Goal: Obtain resource: Download file/media

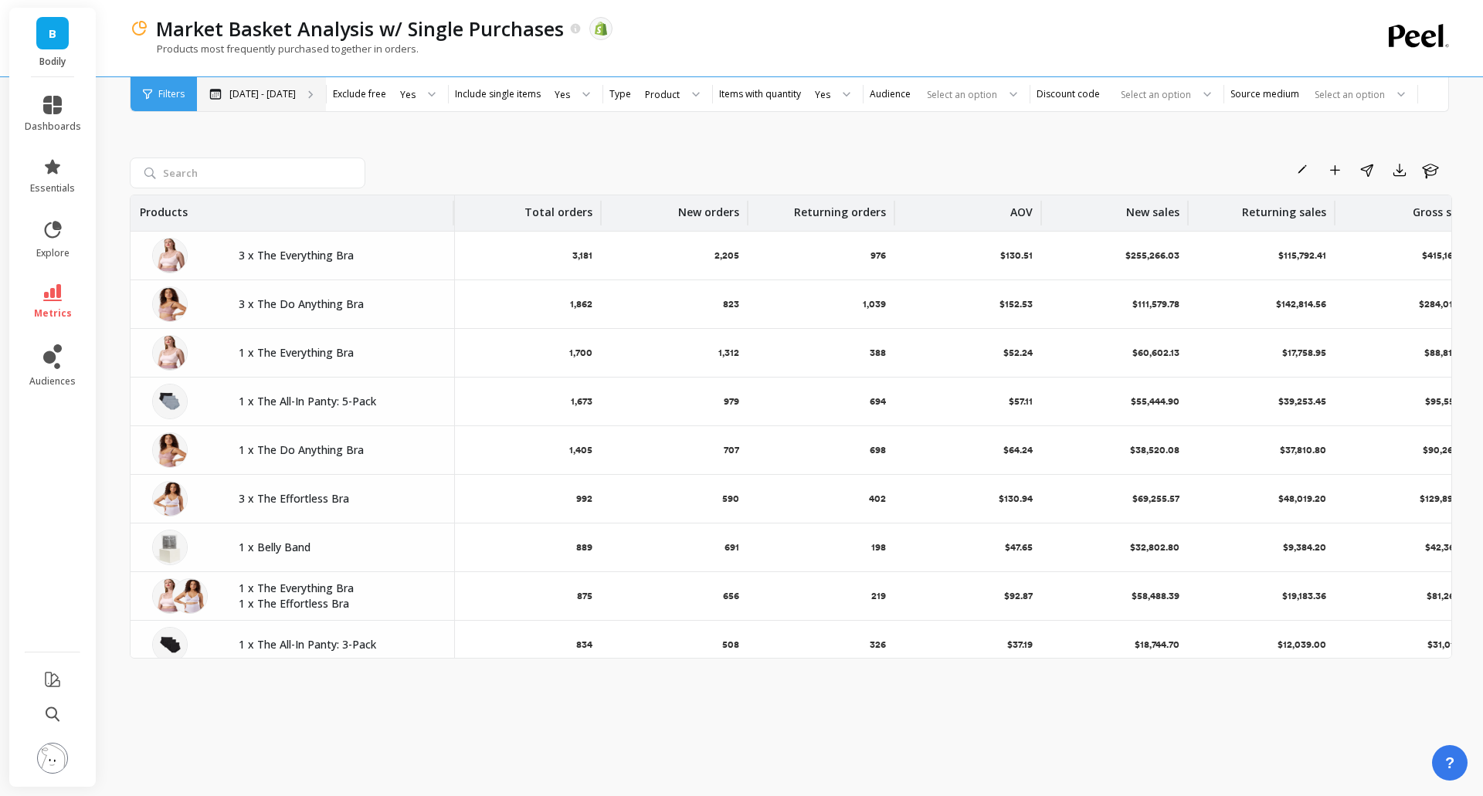
click at [287, 97] on p "[DATE] - [DATE]" at bounding box center [262, 94] width 66 height 12
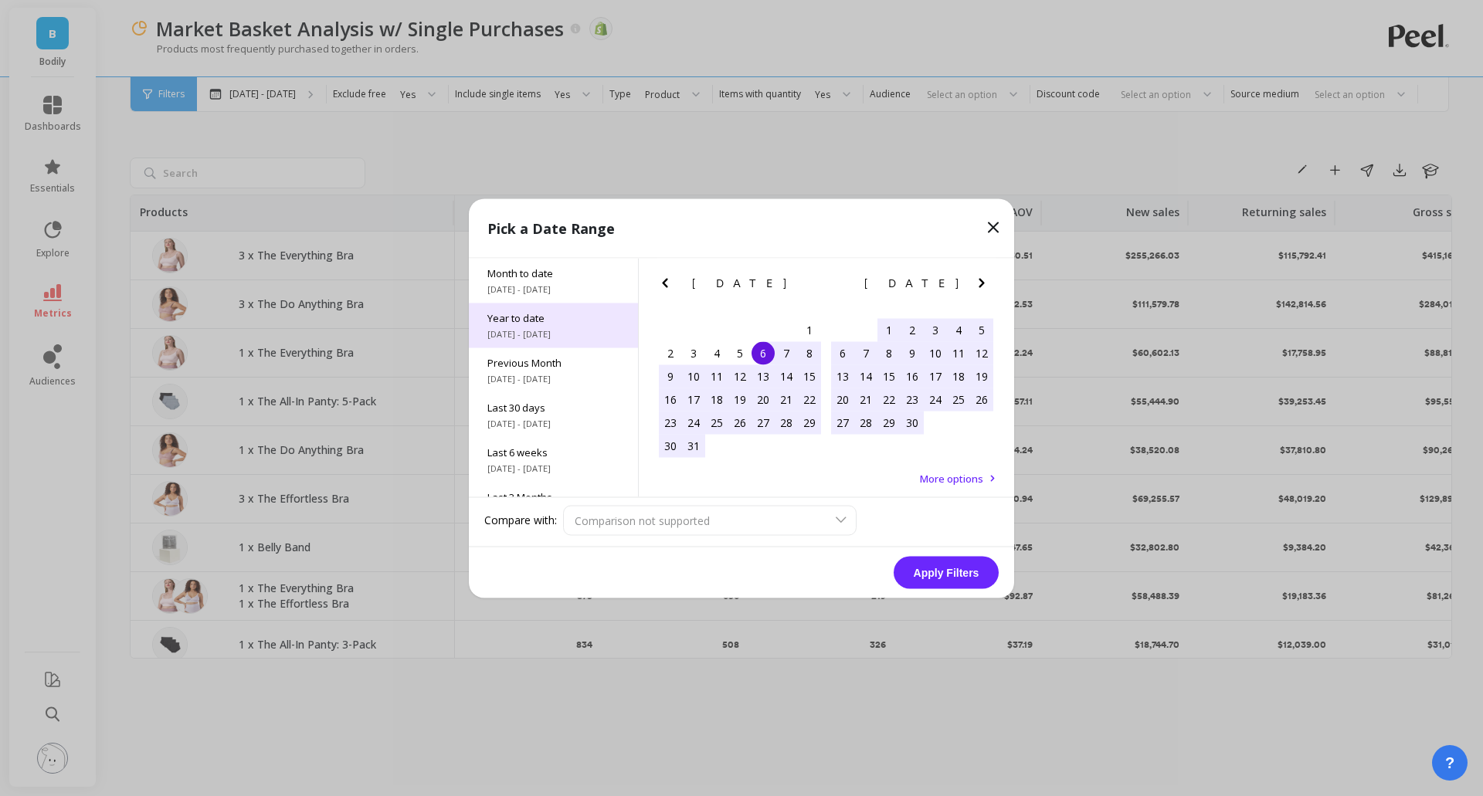
click at [552, 332] on span "[DATE] - [DATE]" at bounding box center [553, 333] width 132 height 12
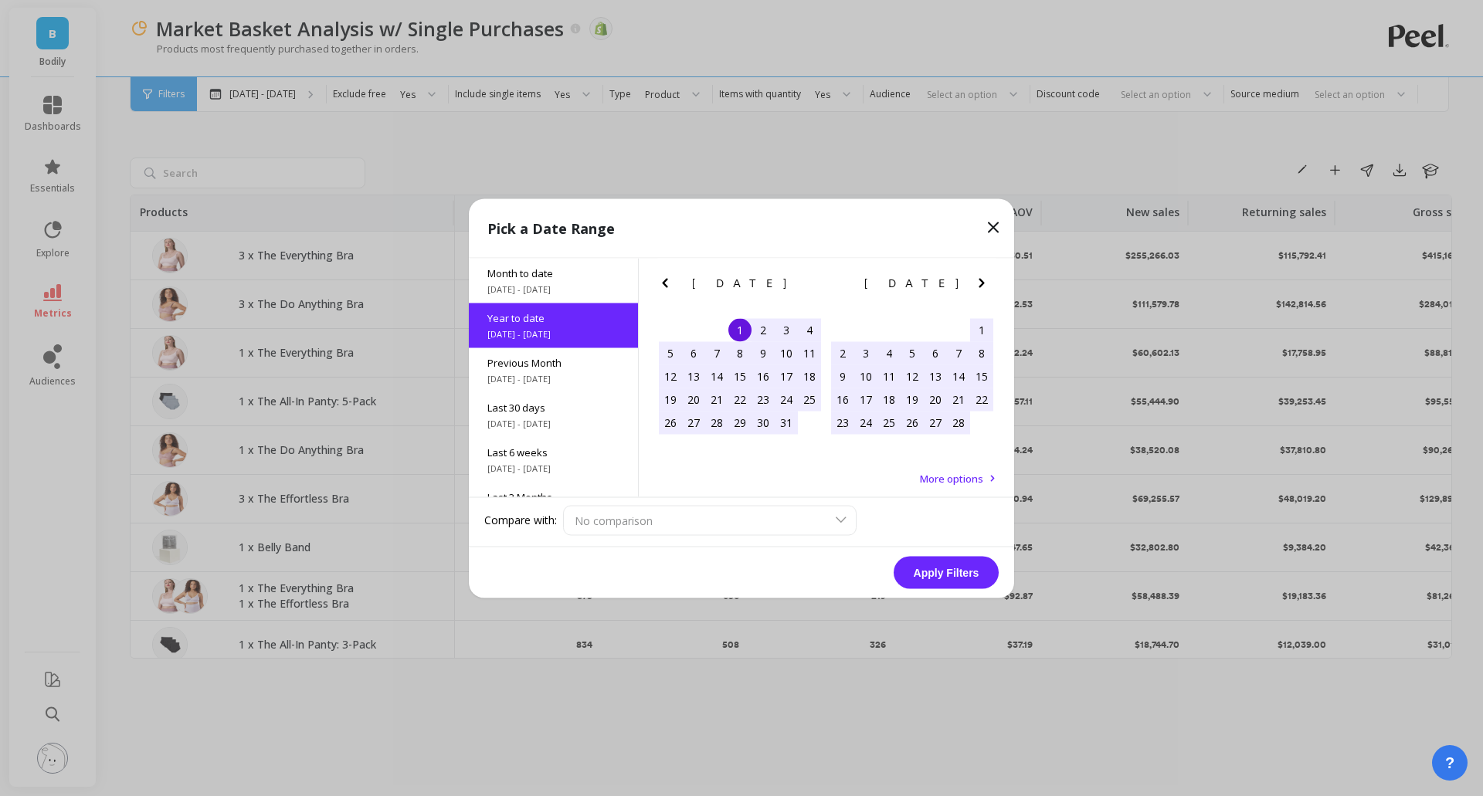
click at [945, 579] on button "Apply Filters" at bounding box center [946, 572] width 105 height 32
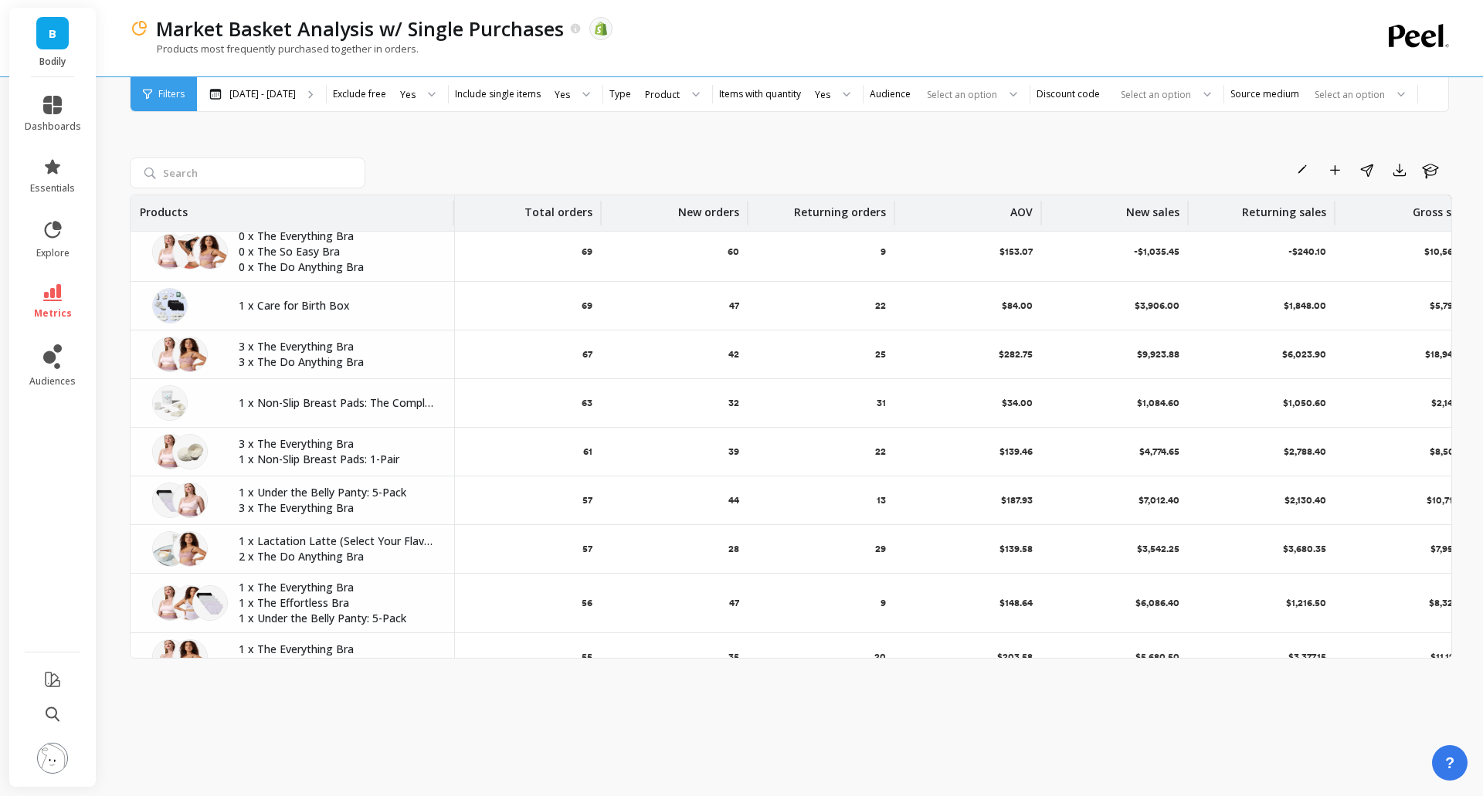
scroll to position [3702, 0]
click at [1404, 178] on button "button" at bounding box center [1399, 170] width 28 height 25
click at [1317, 207] on span "CSV" at bounding box center [1317, 212] width 22 height 15
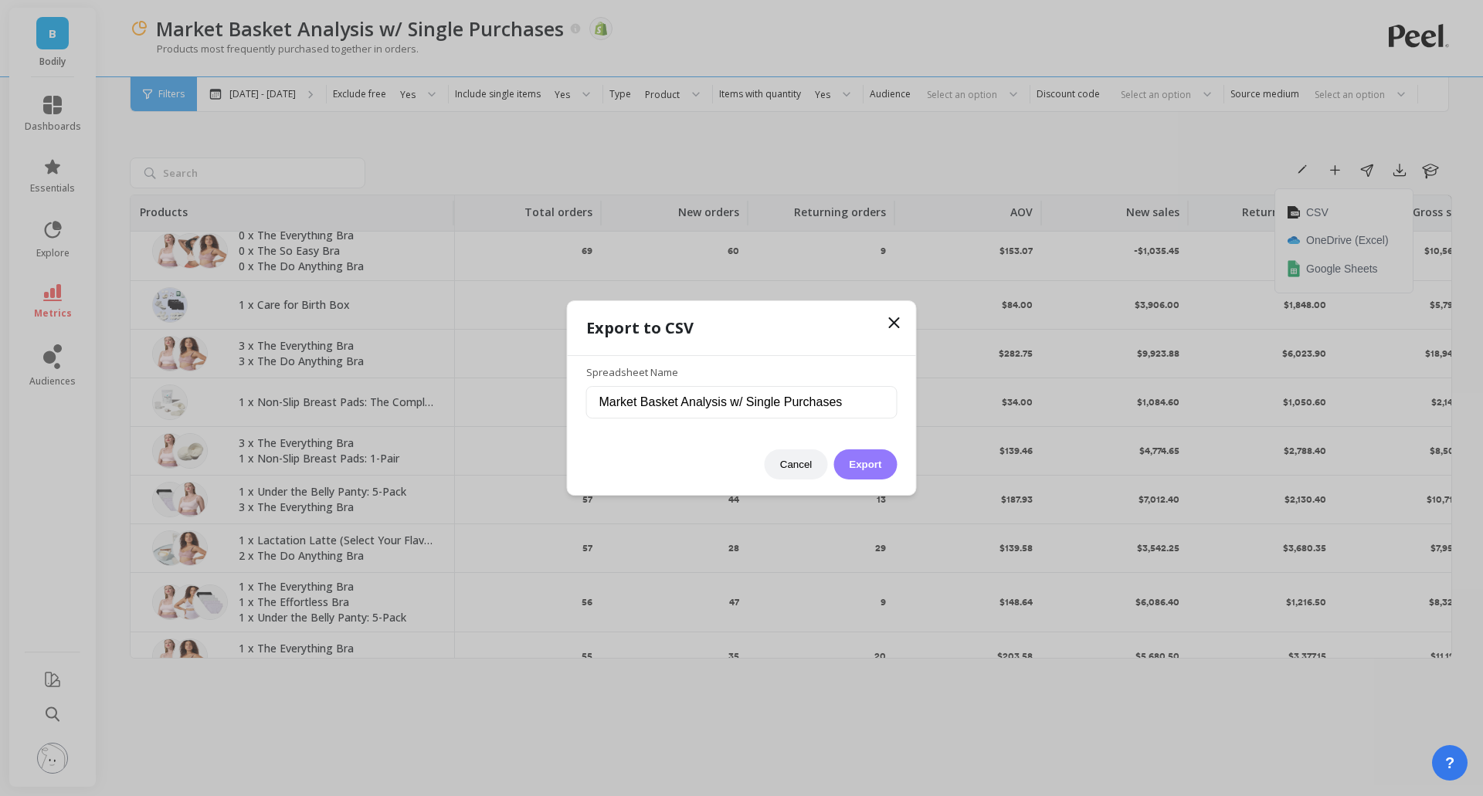
click at [875, 457] on button "Export" at bounding box center [864, 464] width 63 height 30
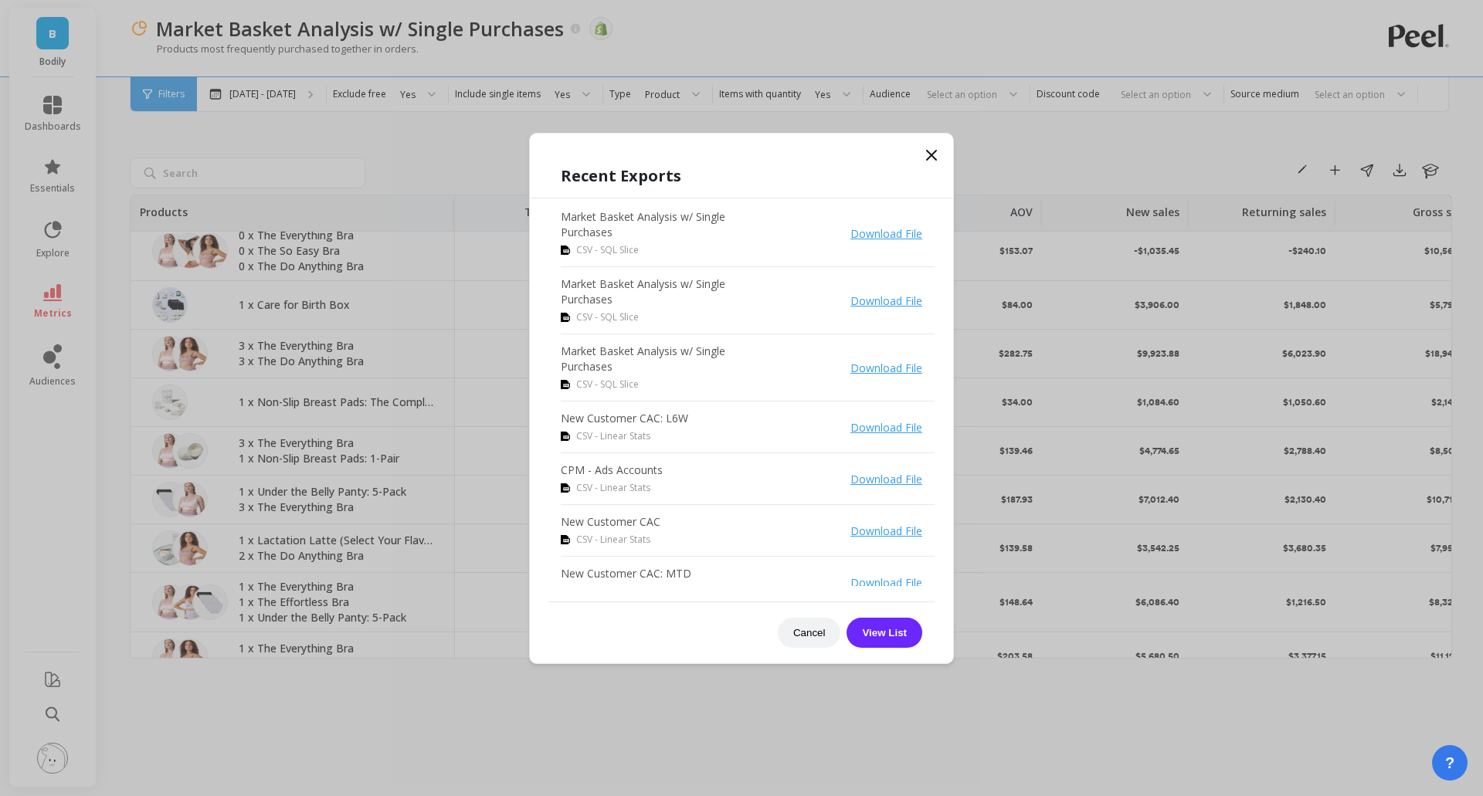
click at [877, 236] on link "Download File" at bounding box center [886, 233] width 72 height 15
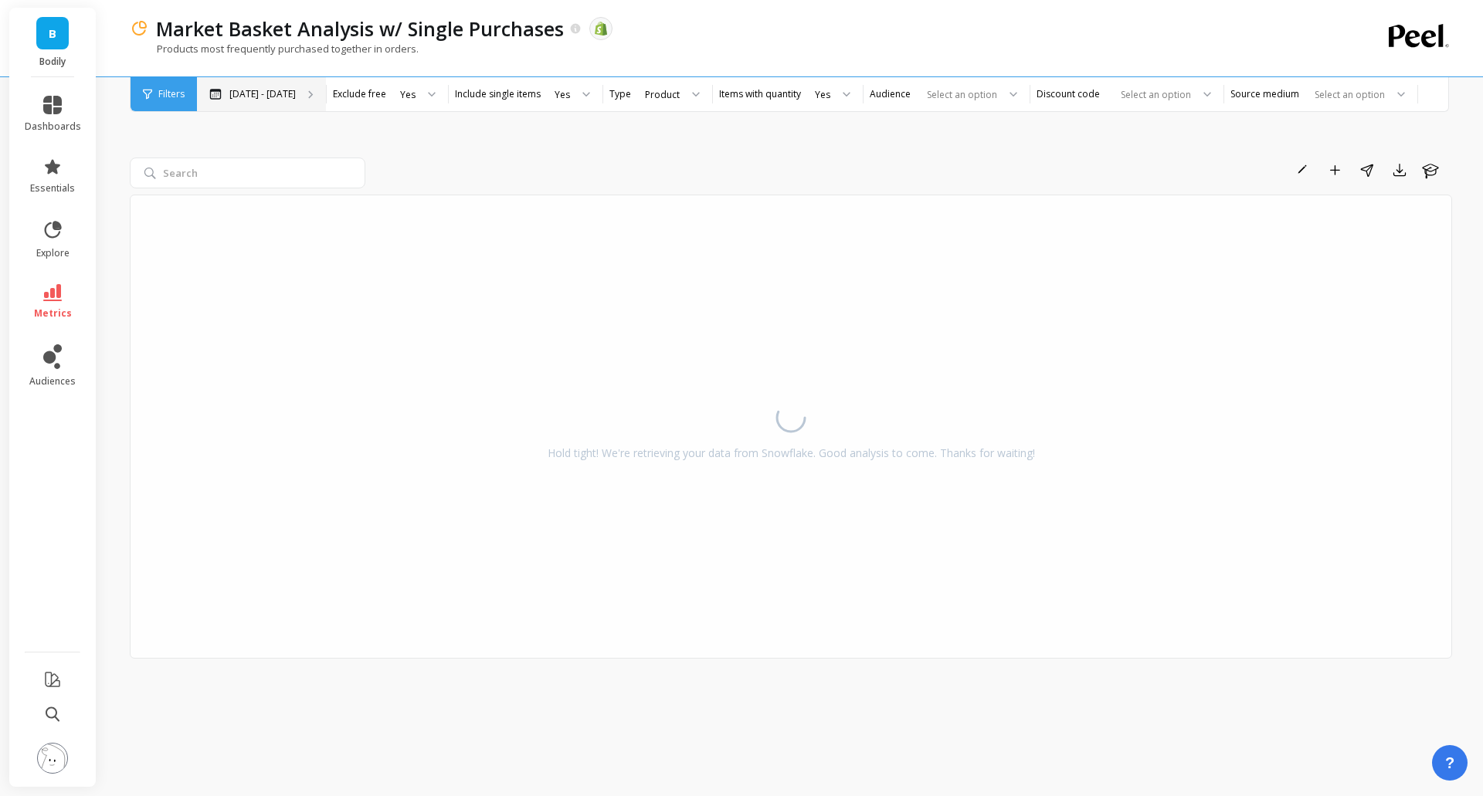
click at [287, 106] on div "[DATE] - [DATE]" at bounding box center [261, 94] width 129 height 34
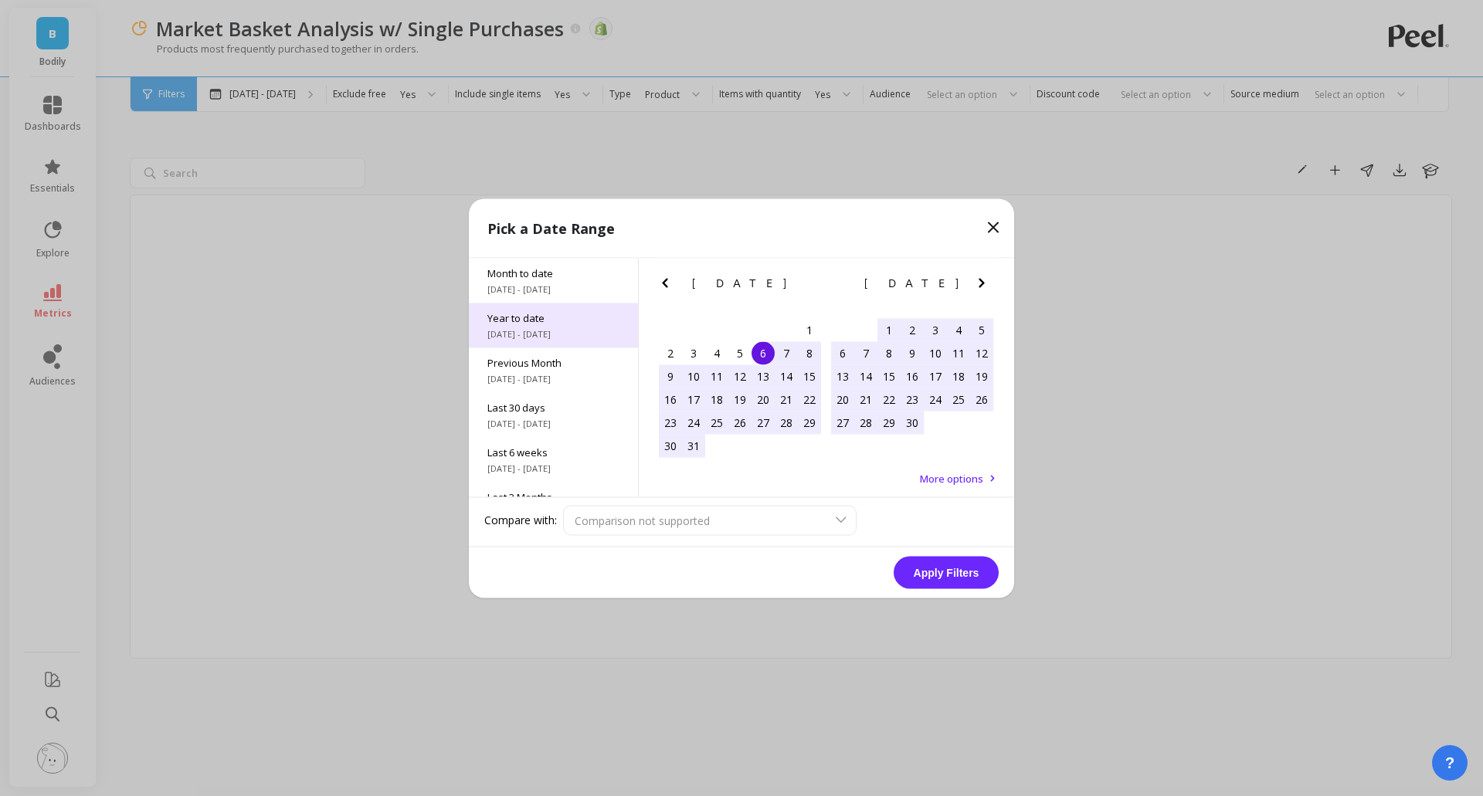
click at [568, 327] on span "[DATE] - [DATE]" at bounding box center [553, 333] width 132 height 12
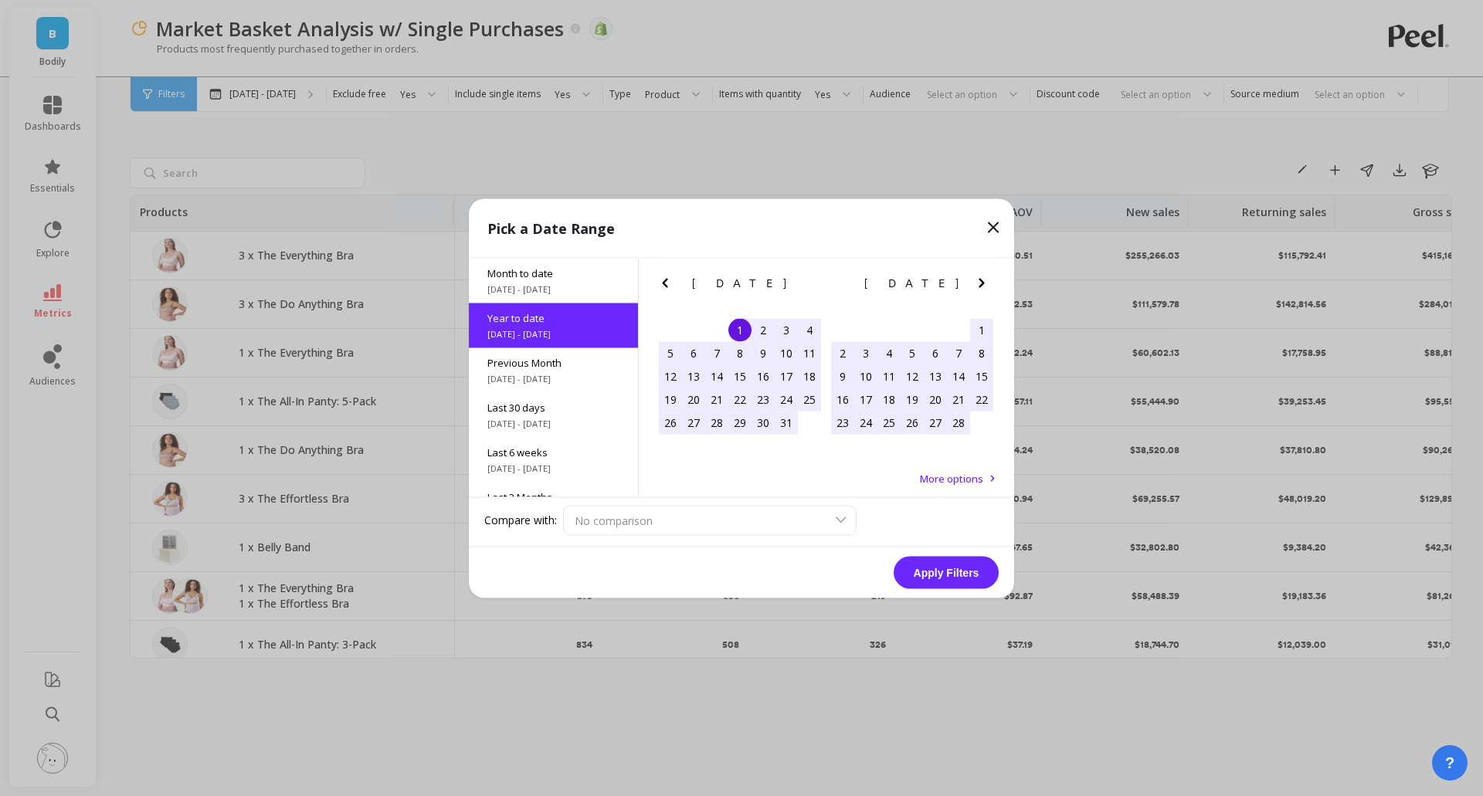
click at [968, 568] on button "Apply Filters" at bounding box center [946, 572] width 105 height 32
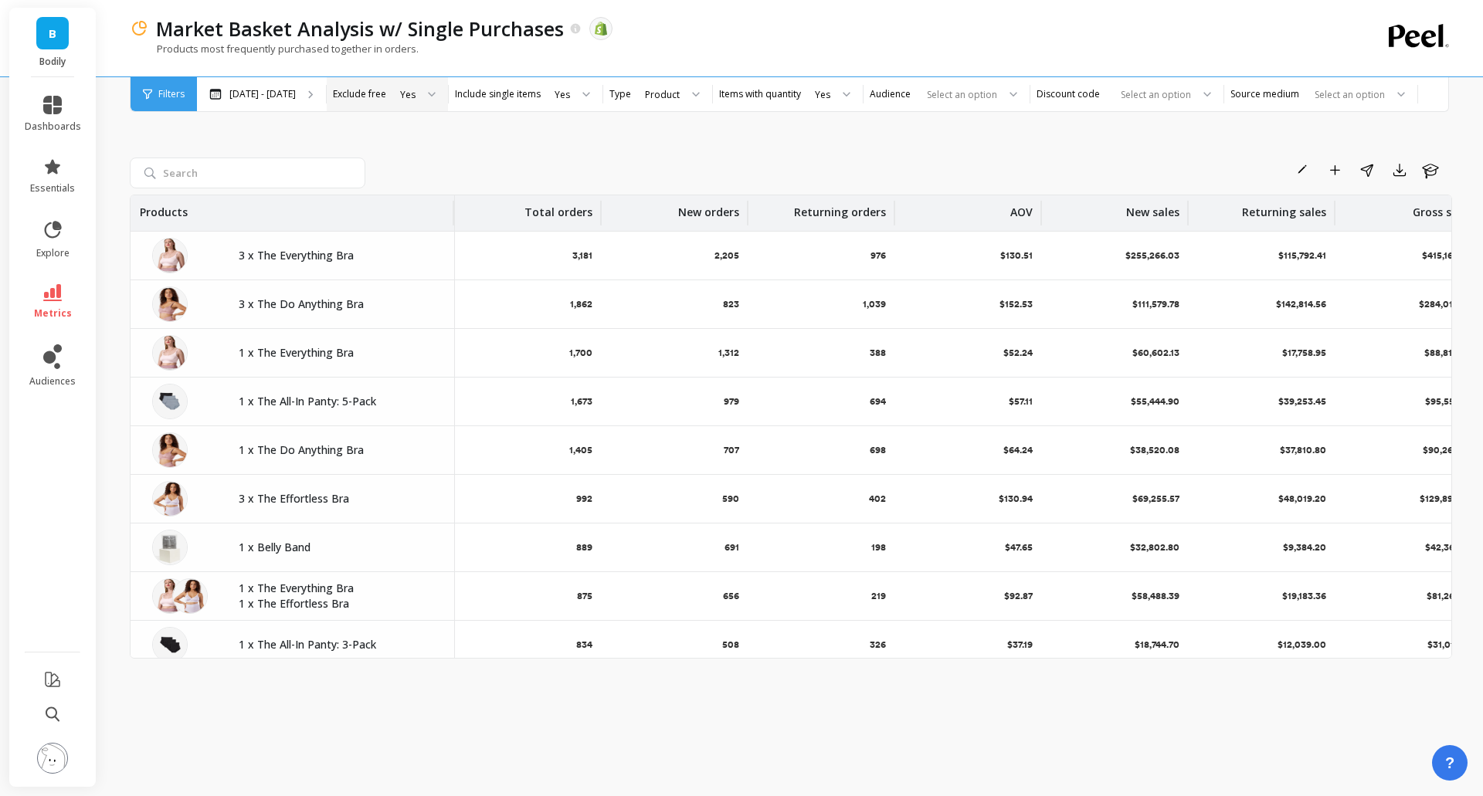
click at [402, 100] on div "Yes" at bounding box center [407, 94] width 15 height 15
click at [558, 144] on div "Rename Add to Dashboard Share Export Learn Products Total orders New orders Ret…" at bounding box center [791, 429] width 1322 height 696
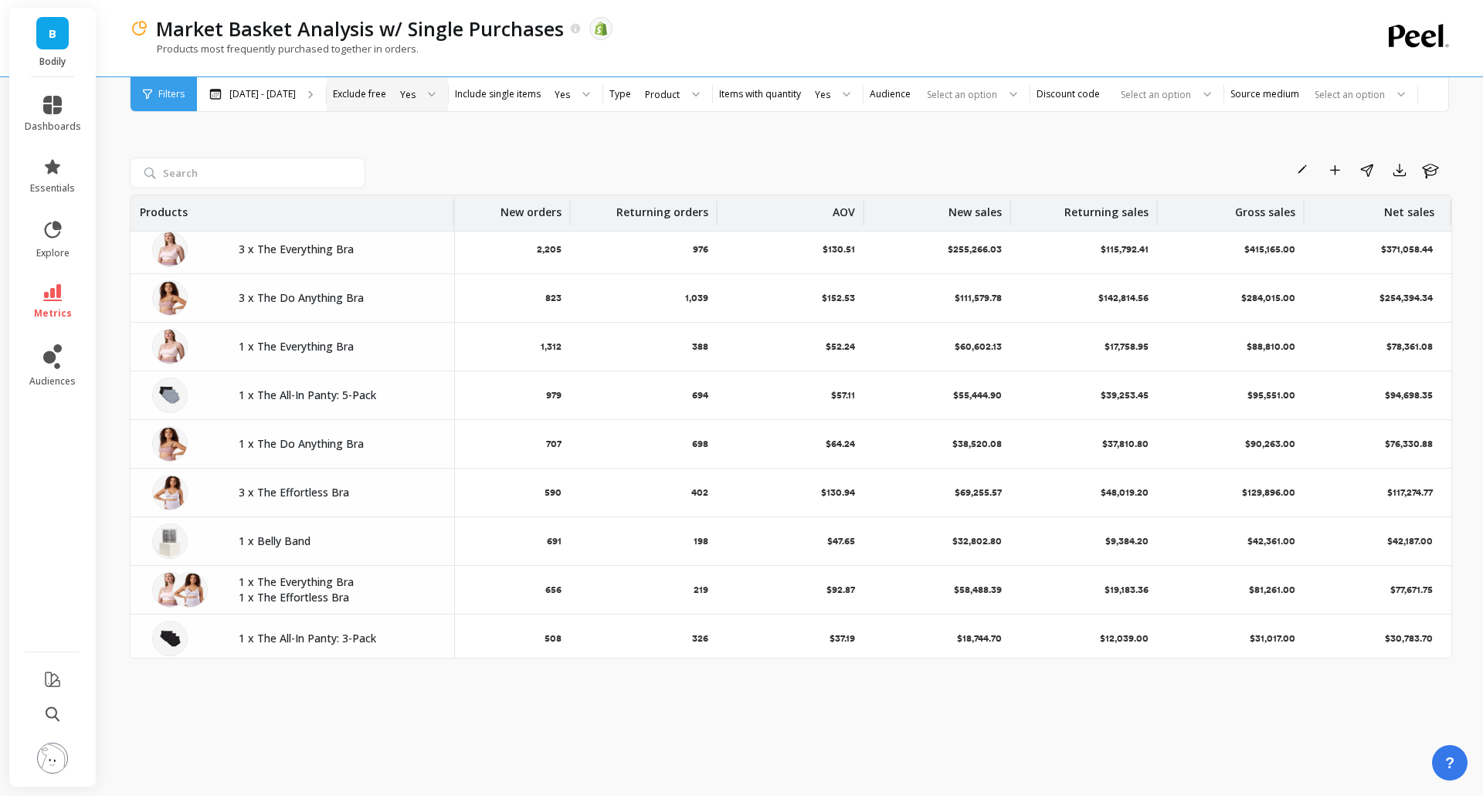
scroll to position [0, 189]
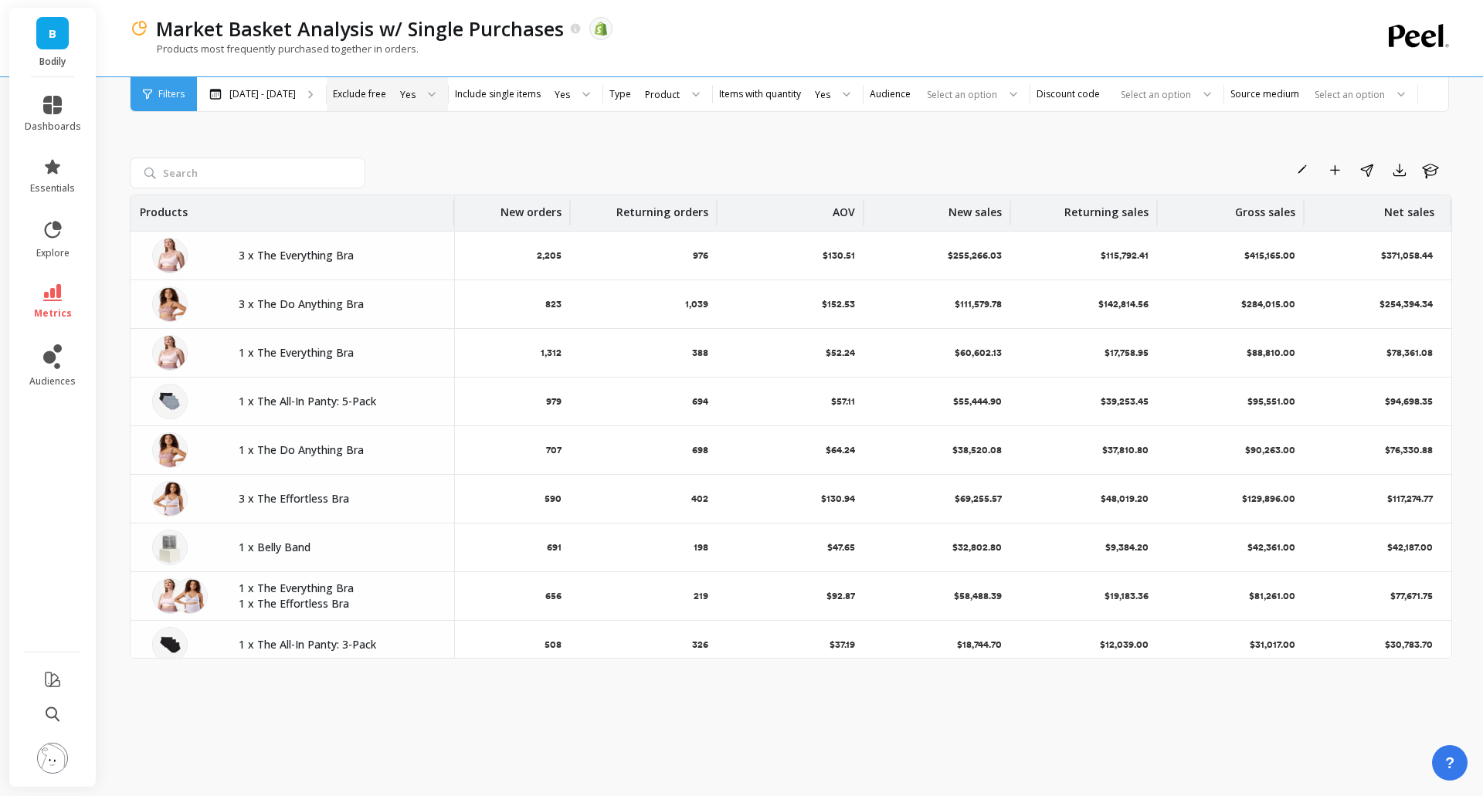
click at [388, 97] on div "Yes" at bounding box center [417, 94] width 62 height 34
click at [403, 161] on div "No" at bounding box center [417, 166] width 42 height 15
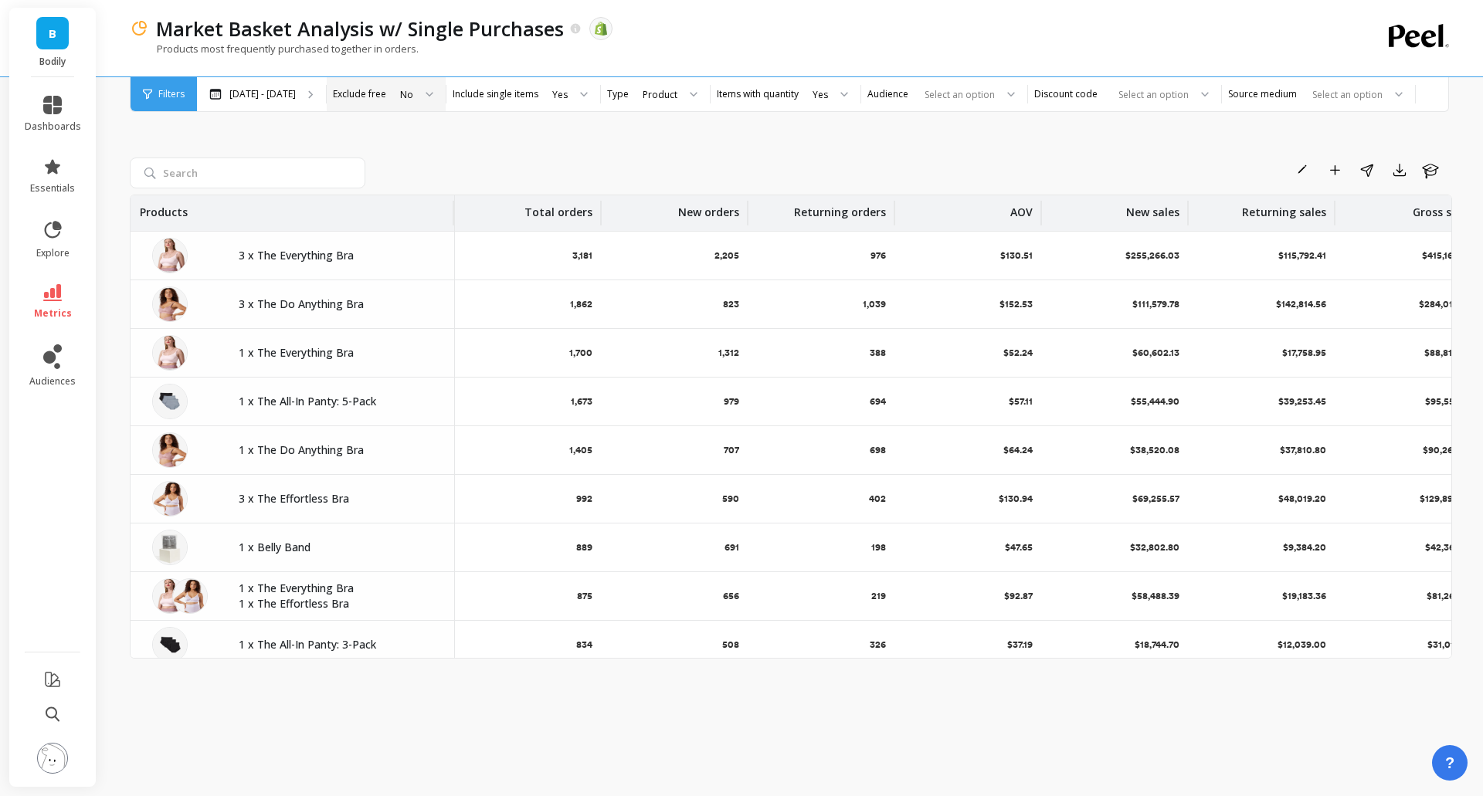
click at [386, 89] on div "No" at bounding box center [415, 94] width 59 height 34
click at [401, 134] on div "Yes" at bounding box center [415, 137] width 39 height 15
click at [558, 168] on div "No" at bounding box center [572, 166] width 42 height 15
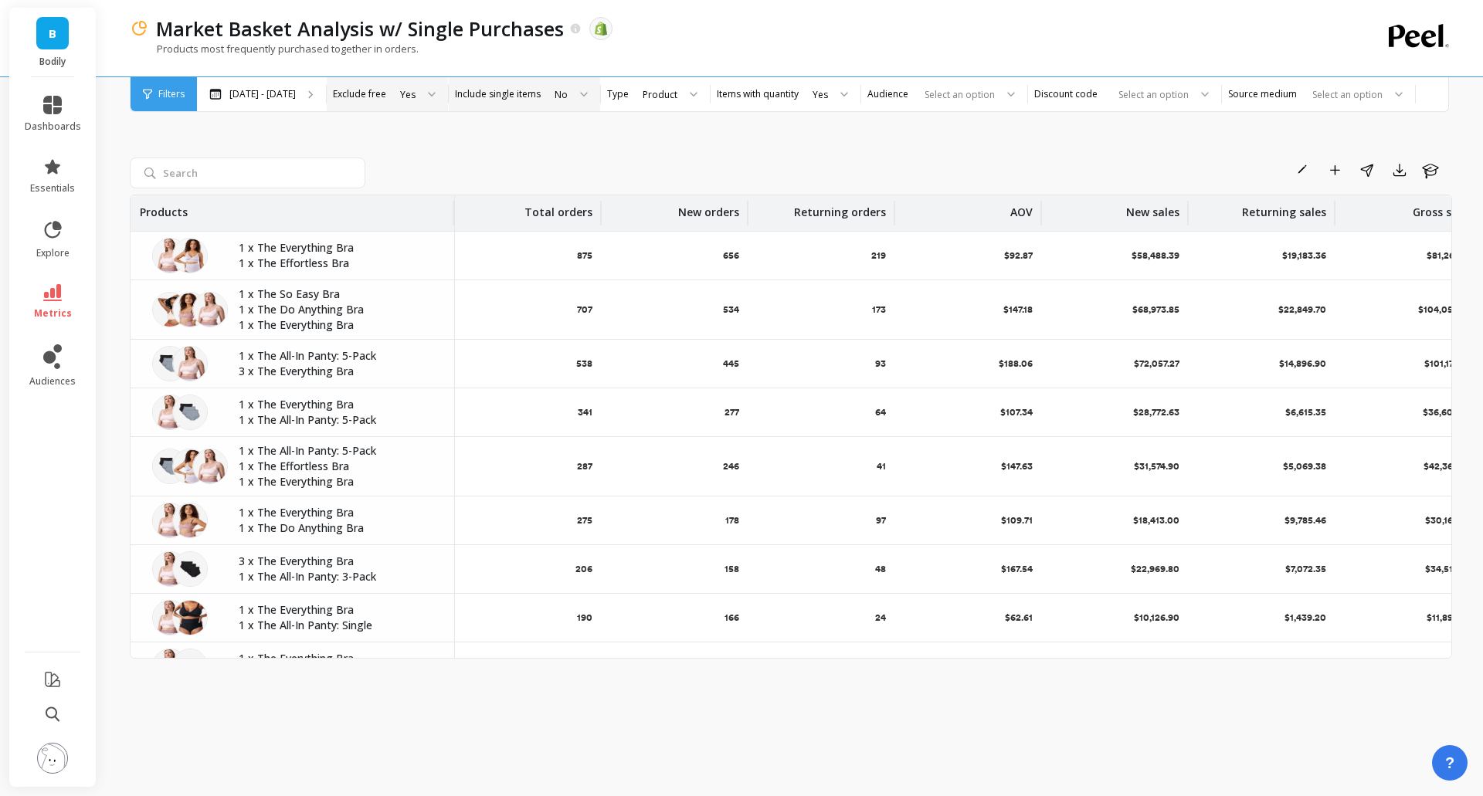
click at [541, 94] on div "No" at bounding box center [570, 94] width 59 height 34
click at [551, 134] on div "Yes" at bounding box center [570, 137] width 39 height 15
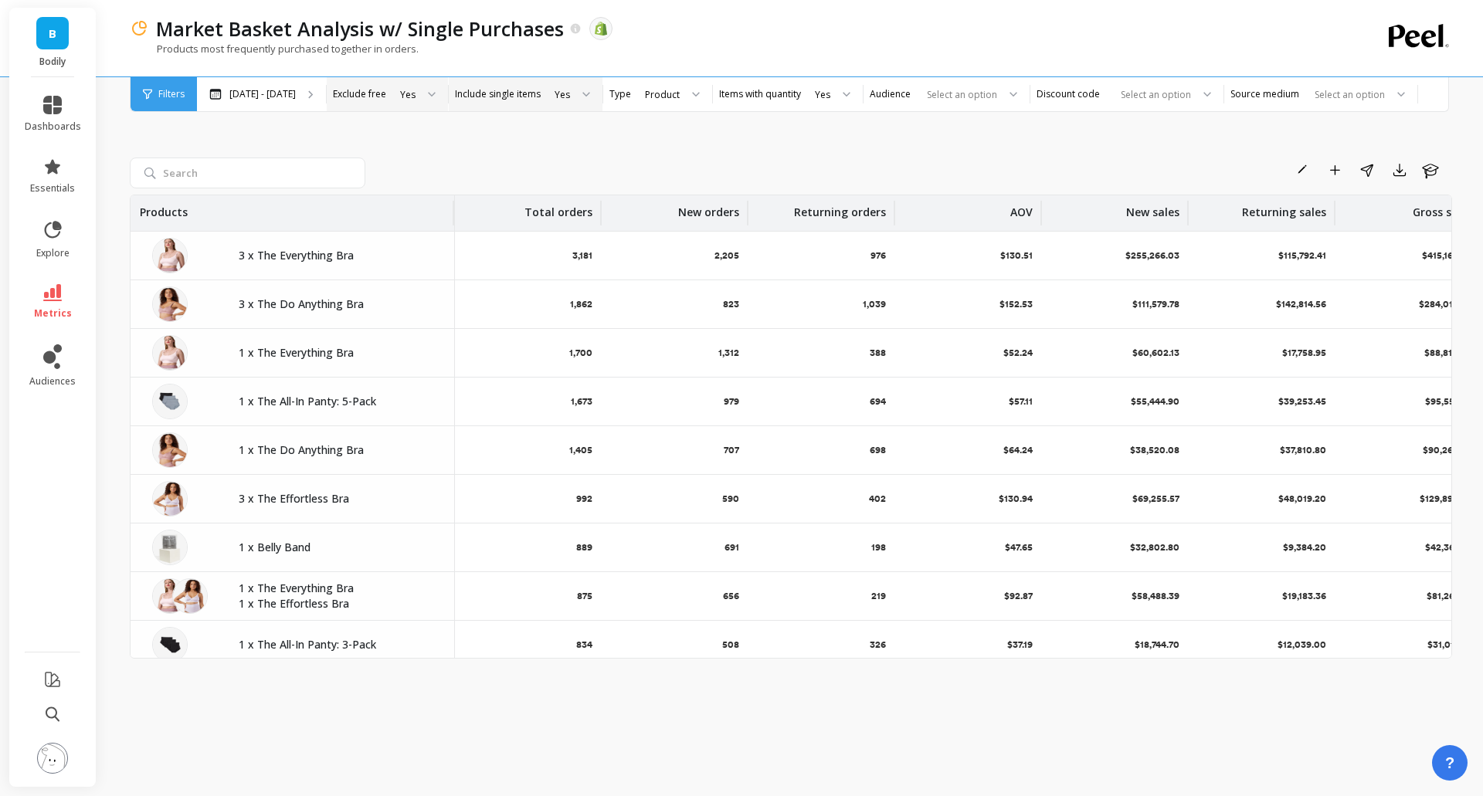
click at [802, 130] on div "Rename Add to Dashboard Share Export Learn Products Total orders New orders Ret…" at bounding box center [791, 429] width 1322 height 696
click at [810, 102] on div "Yes" at bounding box center [832, 94] width 62 height 34
click at [812, 165] on div "No" at bounding box center [832, 166] width 42 height 15
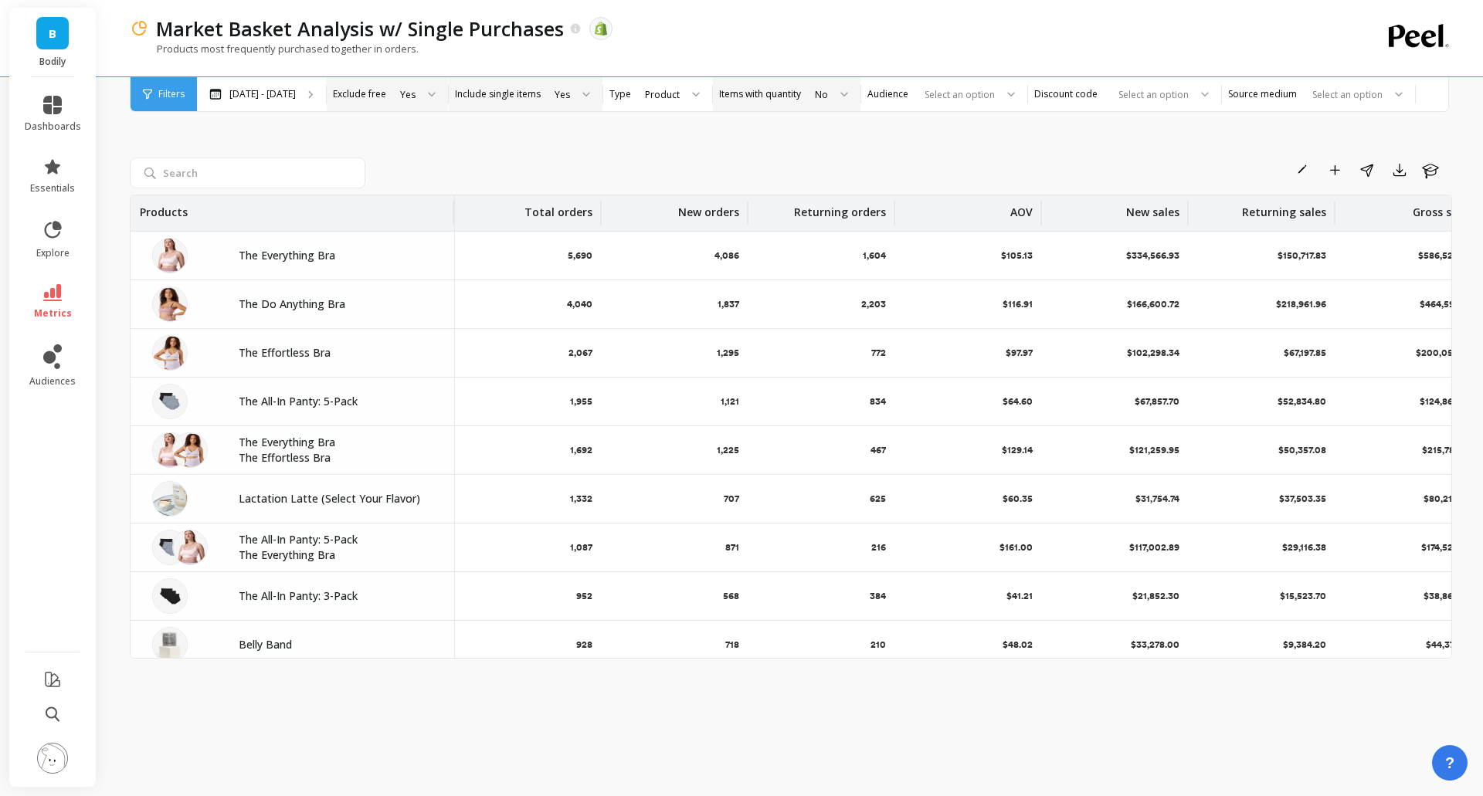
click at [801, 100] on div "No" at bounding box center [830, 94] width 59 height 34
click at [820, 136] on div "Yes" at bounding box center [830, 137] width 39 height 15
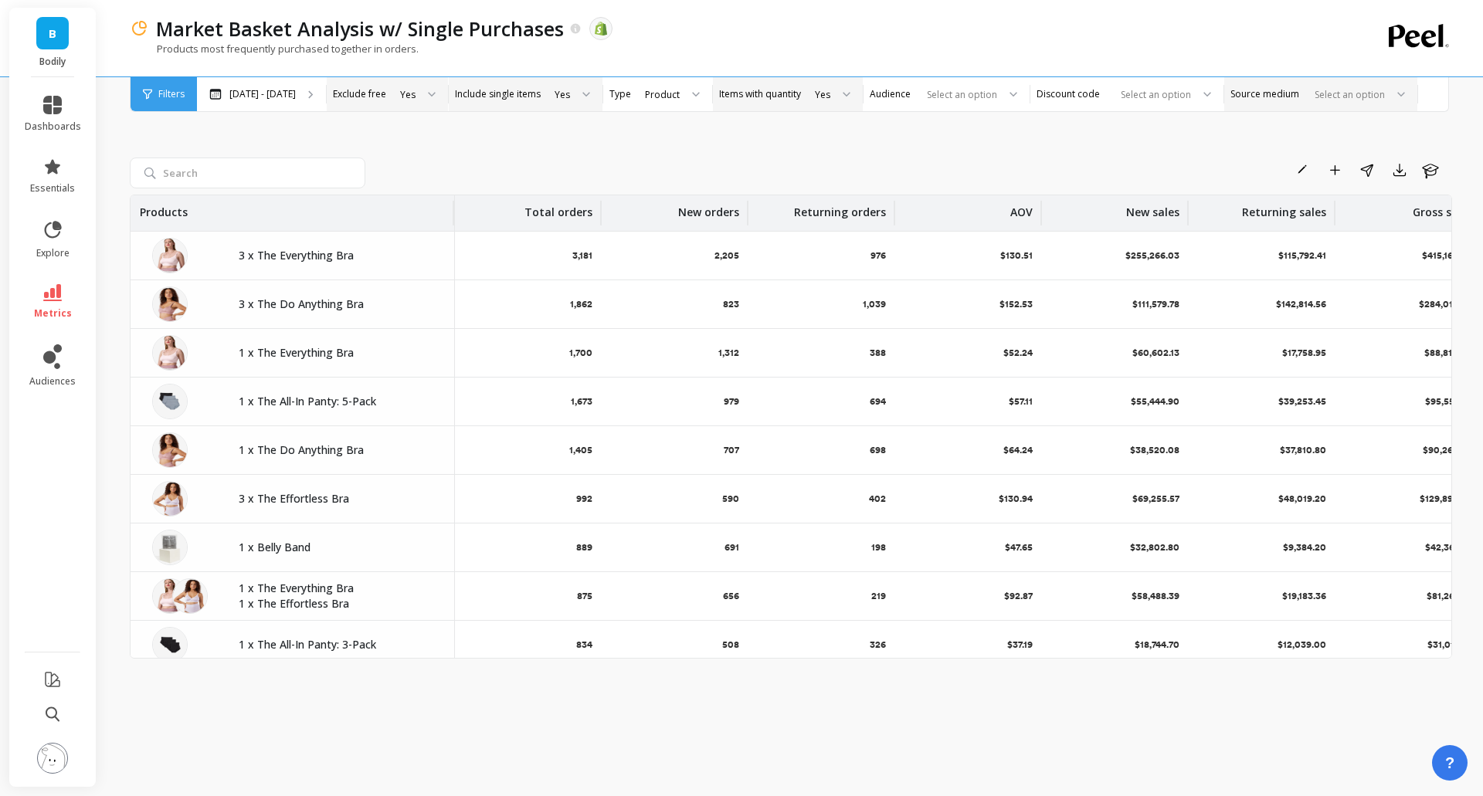
click at [1292, 97] on div "Select an option" at bounding box center [1311, 95] width 150 height 18
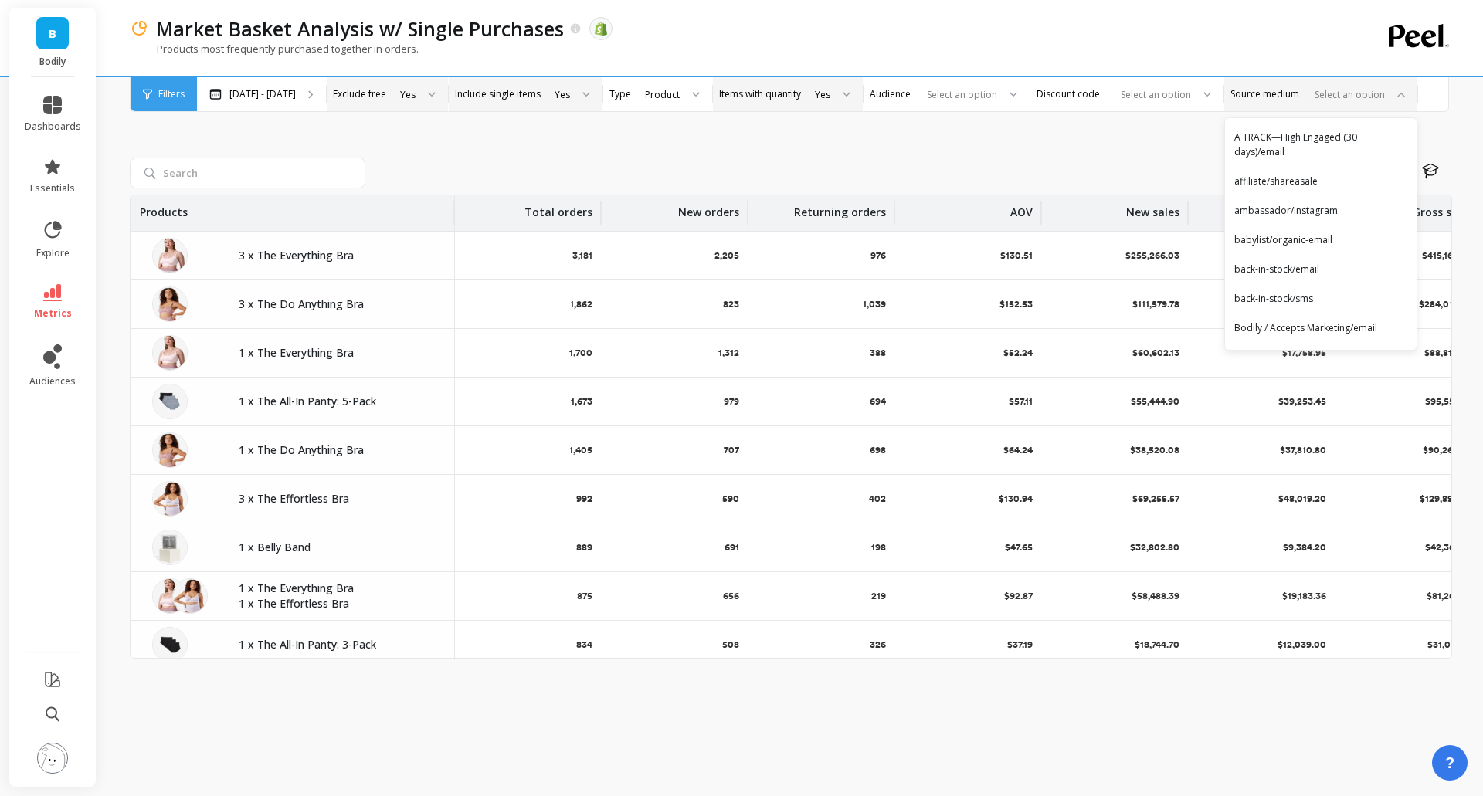
click at [1045, 156] on div "Rename Add to Dashboard Share Export Learn Products Total orders New orders Ret…" at bounding box center [791, 429] width 1322 height 696
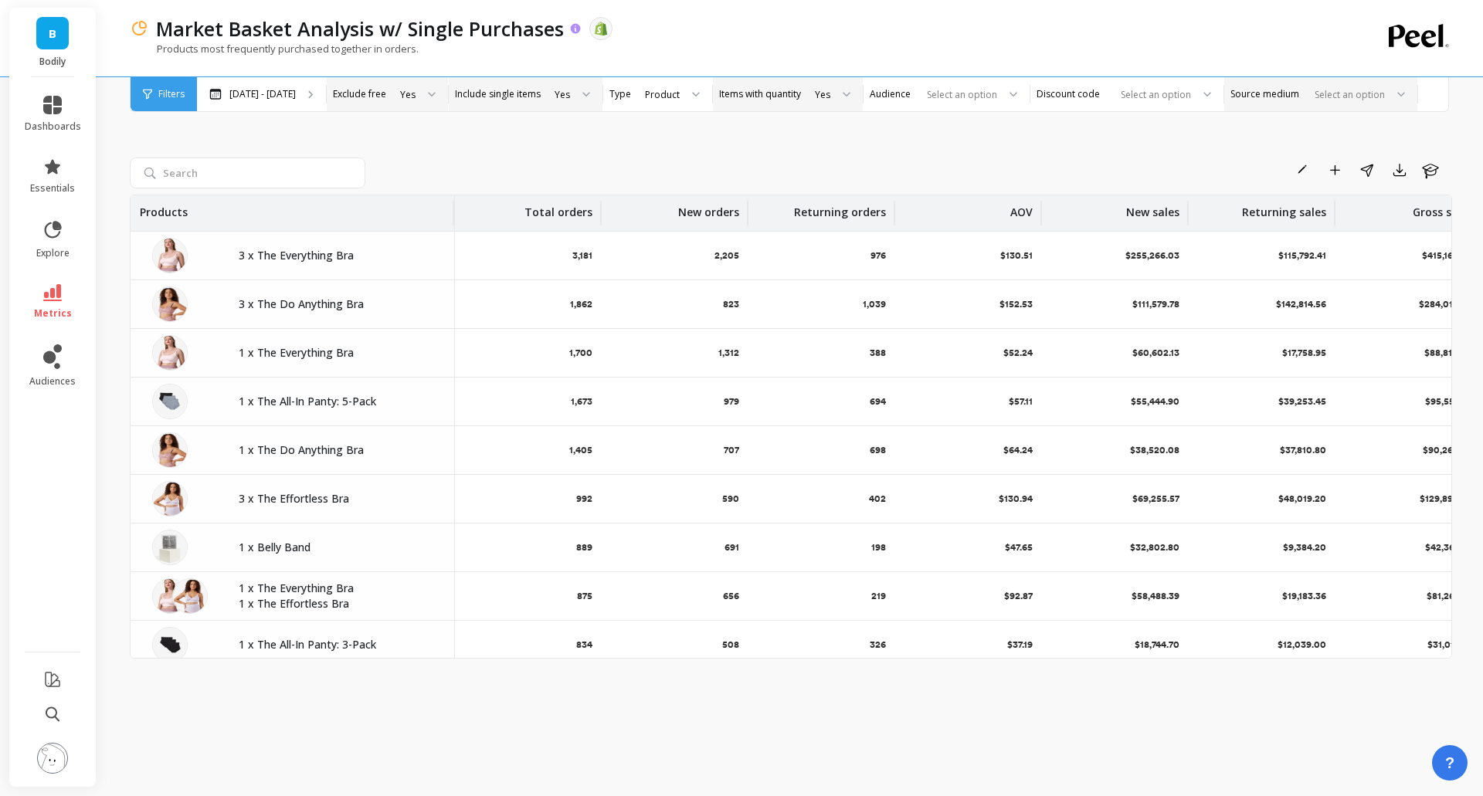
click at [575, 28] on icon at bounding box center [575, 28] width 10 height 10
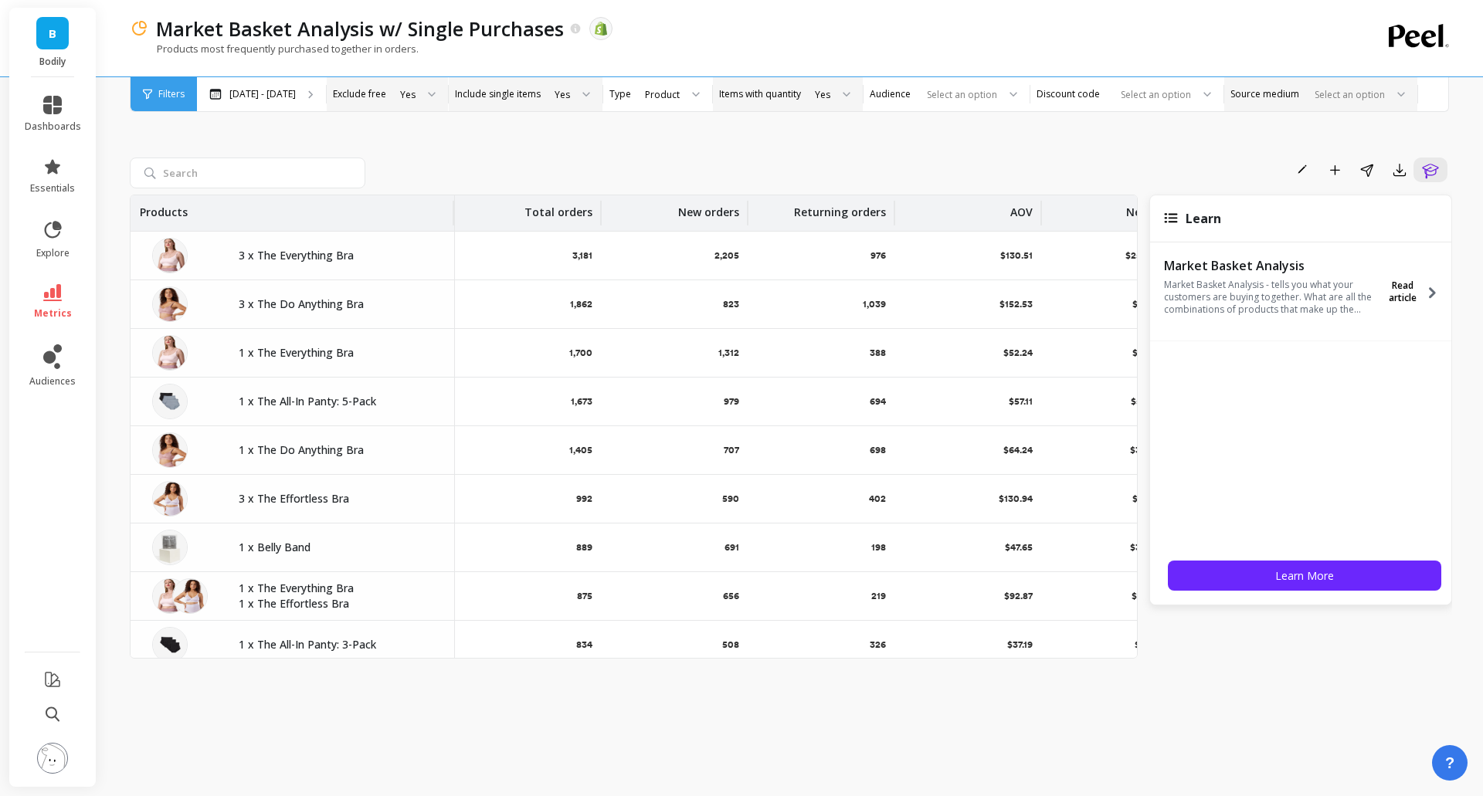
click at [1405, 294] on span "Read article" at bounding box center [1402, 292] width 45 height 25
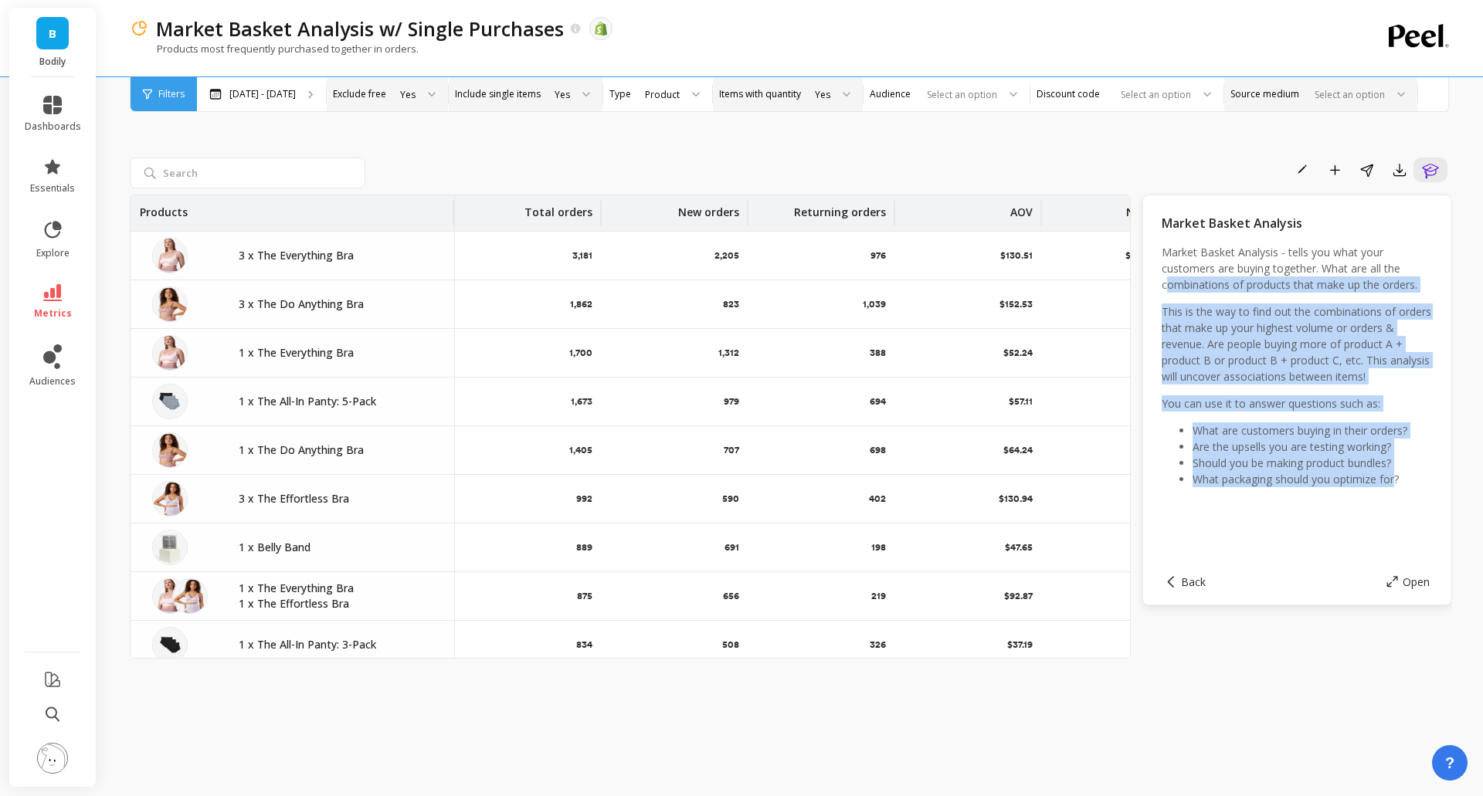
drag, startPoint x: 1165, startPoint y: 289, endPoint x: 1395, endPoint y: 499, distance: 311.6
click at [1395, 499] on div "Market Basket Analysis Market Basket Analysis - tells you what your customers a…" at bounding box center [1296, 386] width 271 height 345
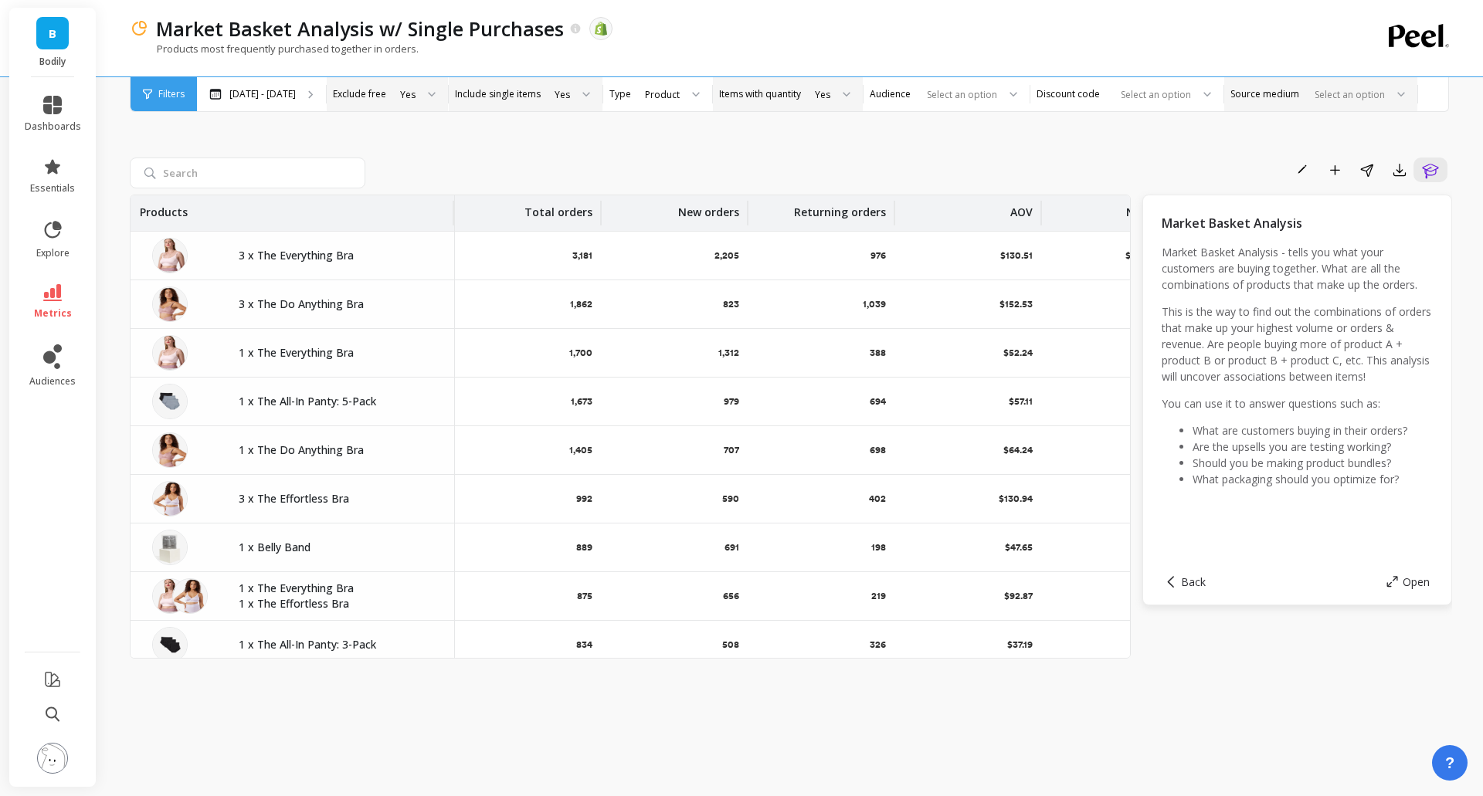
click at [626, 149] on div "Rename Add to Dashboard Share Export Learn Products Total orders New orders Ret…" at bounding box center [791, 429] width 1322 height 696
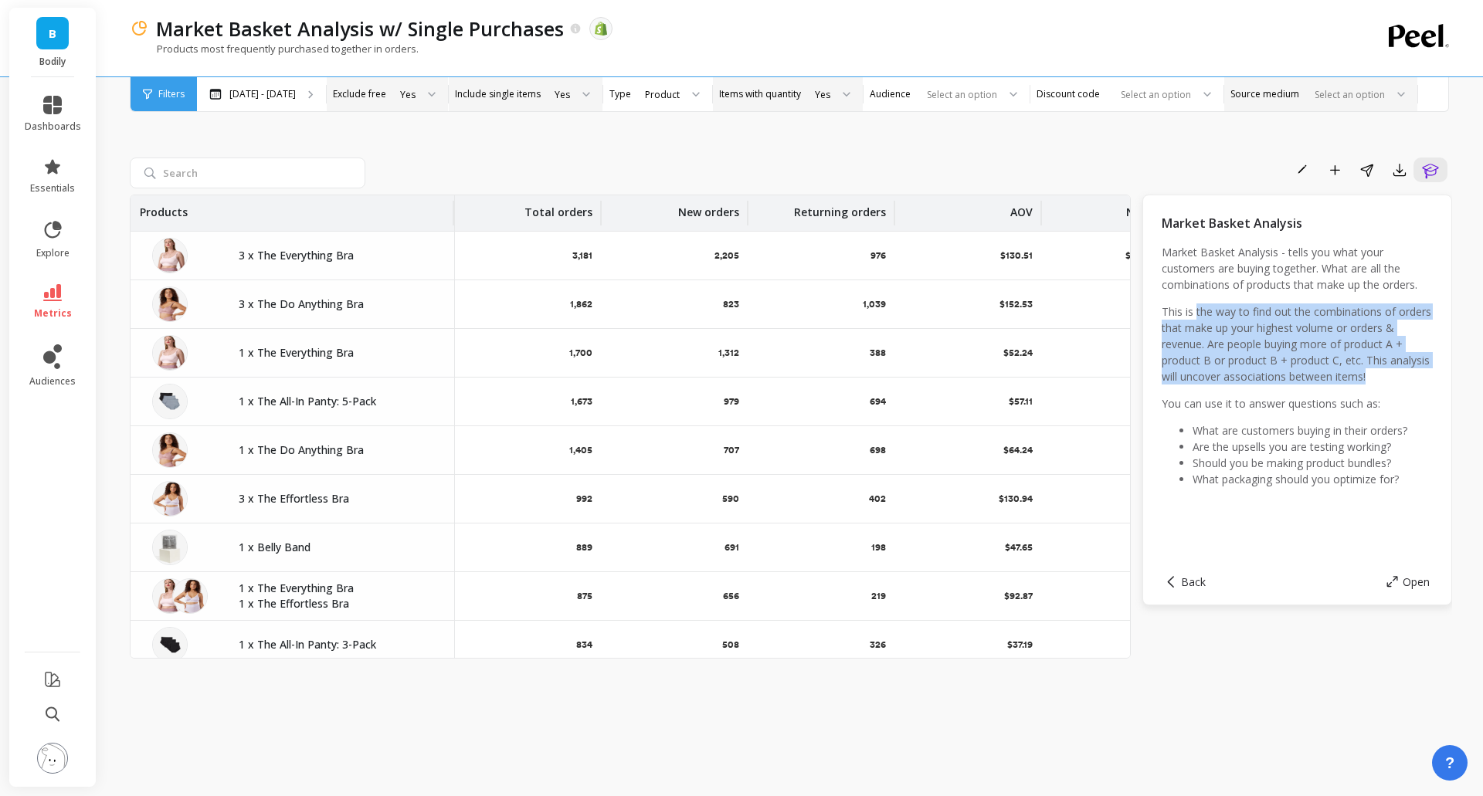
drag, startPoint x: 1197, startPoint y: 317, endPoint x: 1413, endPoint y: 376, distance: 224.3
click at [1413, 376] on p "This is the way to find out the combinations of orders that make up your highes…" at bounding box center [1296, 344] width 271 height 81
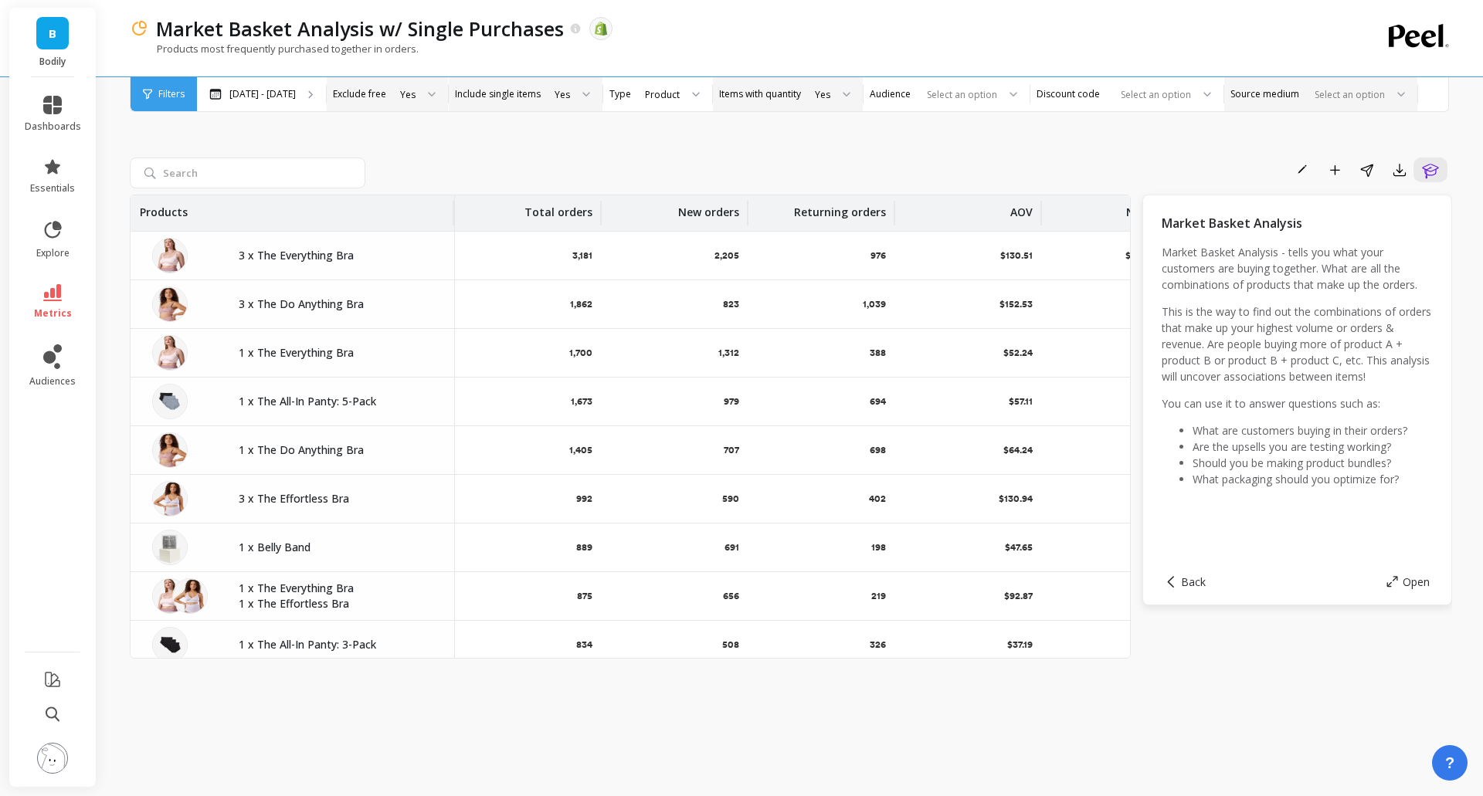
click at [1343, 663] on div "Rename Add to Dashboard Share Export Learn Products Total orders New orders Ret…" at bounding box center [791, 429] width 1322 height 696
click at [1323, 671] on div "Rename Add to Dashboard Share Export Learn Products Total orders New orders Ret…" at bounding box center [791, 429] width 1322 height 696
click at [832, 83] on div at bounding box center [841, 94] width 19 height 34
click at [627, 115] on div "Rename Add to Dashboard Share Export Learn Products Total orders New orders Ret…" at bounding box center [791, 429] width 1322 height 696
click at [585, 262] on div "3,181" at bounding box center [528, 256] width 147 height 48
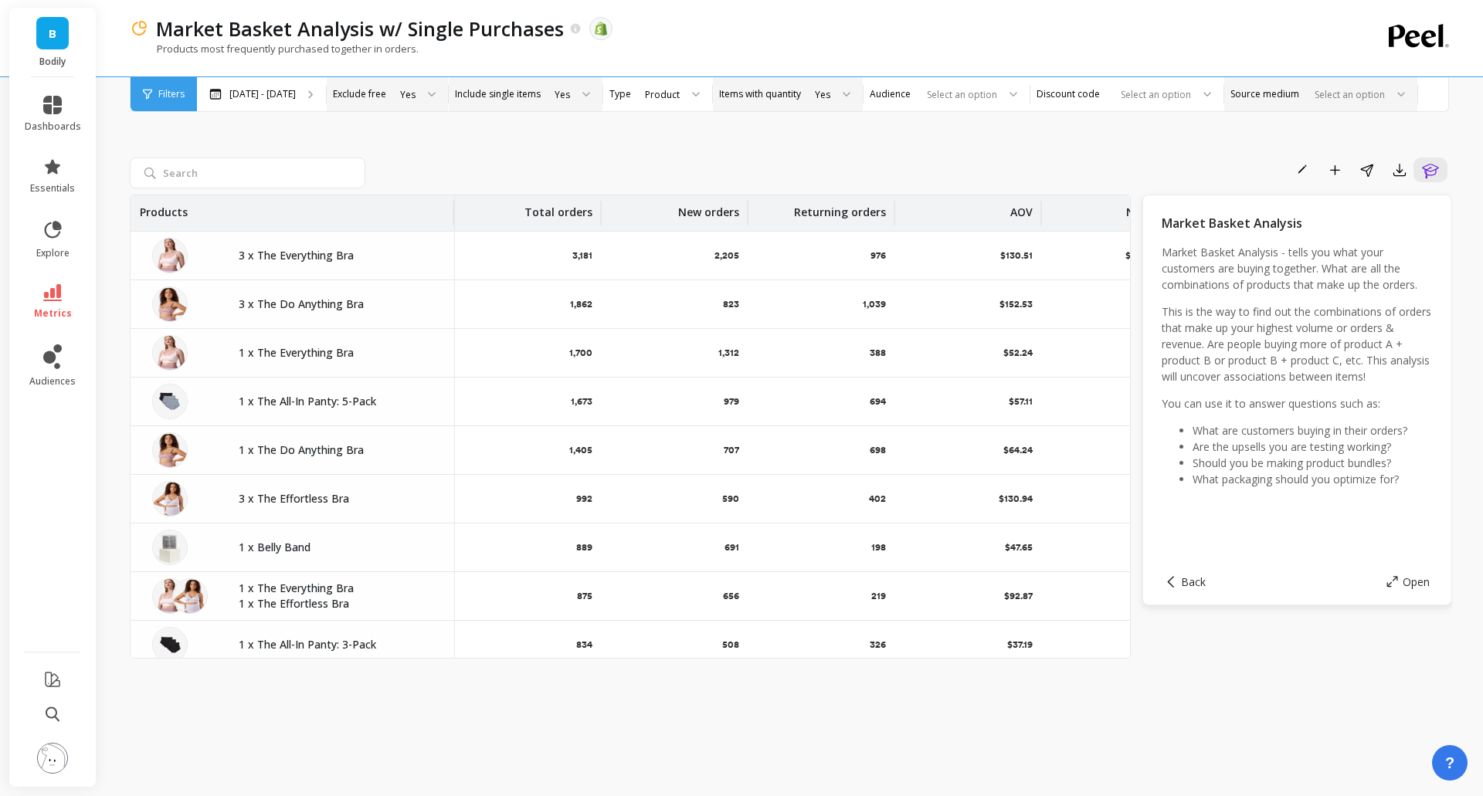
click at [585, 255] on p "3,181" at bounding box center [582, 255] width 20 height 12
